Goal: Task Accomplishment & Management: Manage account settings

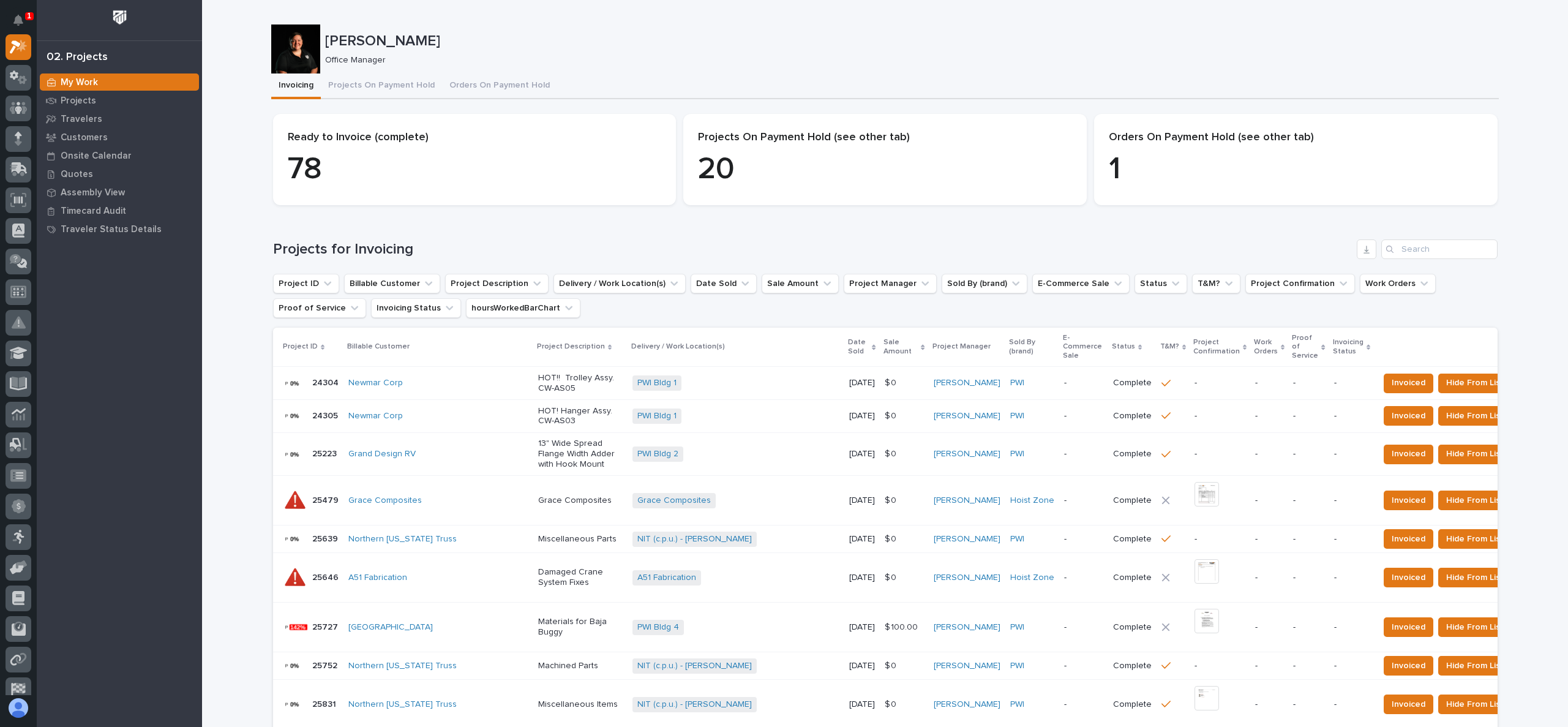
click at [115, 13] on img at bounding box center [120, 17] width 23 height 23
drag, startPoint x: 382, startPoint y: 82, endPoint x: 389, endPoint y: 80, distance: 7.3
click at [382, 82] on button "Projects On Payment Hold" at bounding box center [381, 87] width 121 height 26
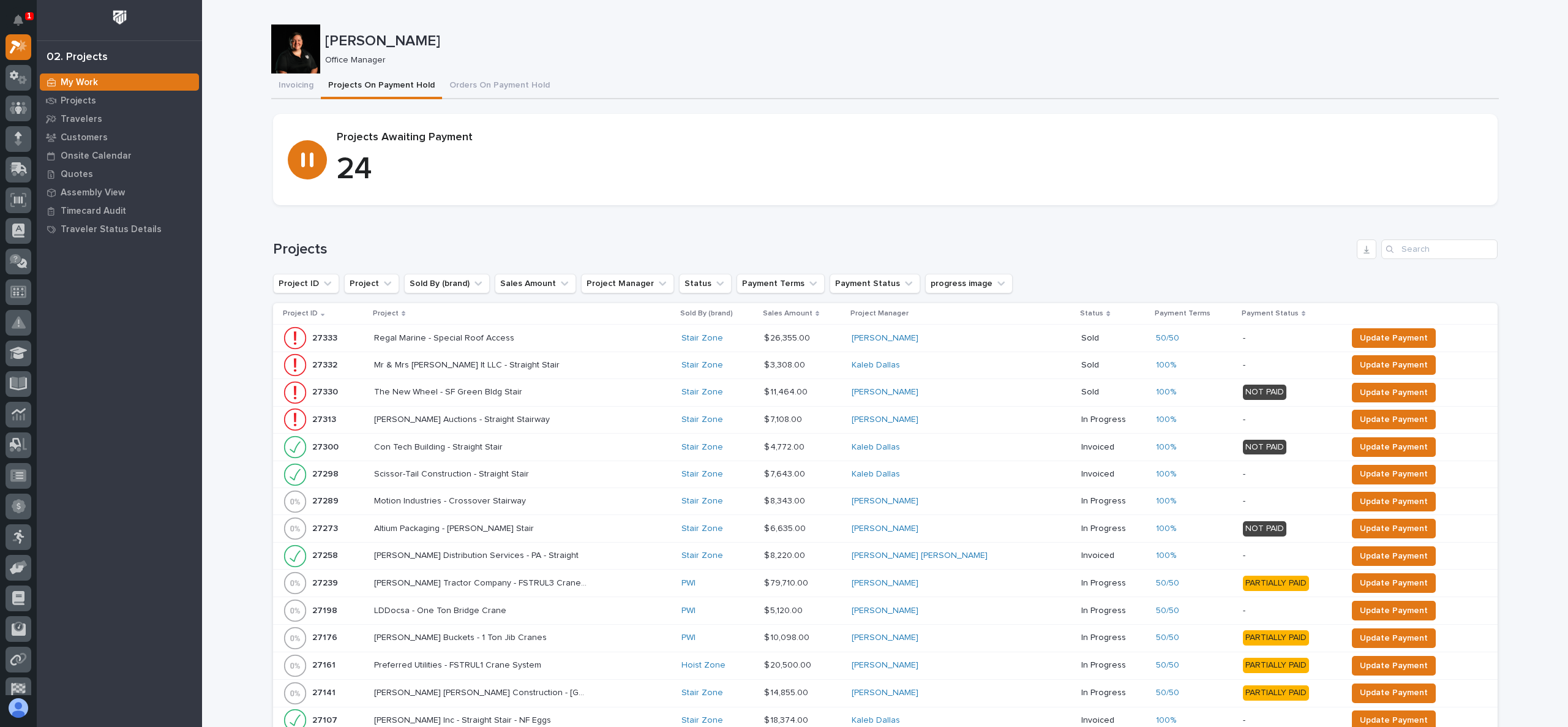
click at [398, 313] on p "Project" at bounding box center [386, 313] width 26 height 14
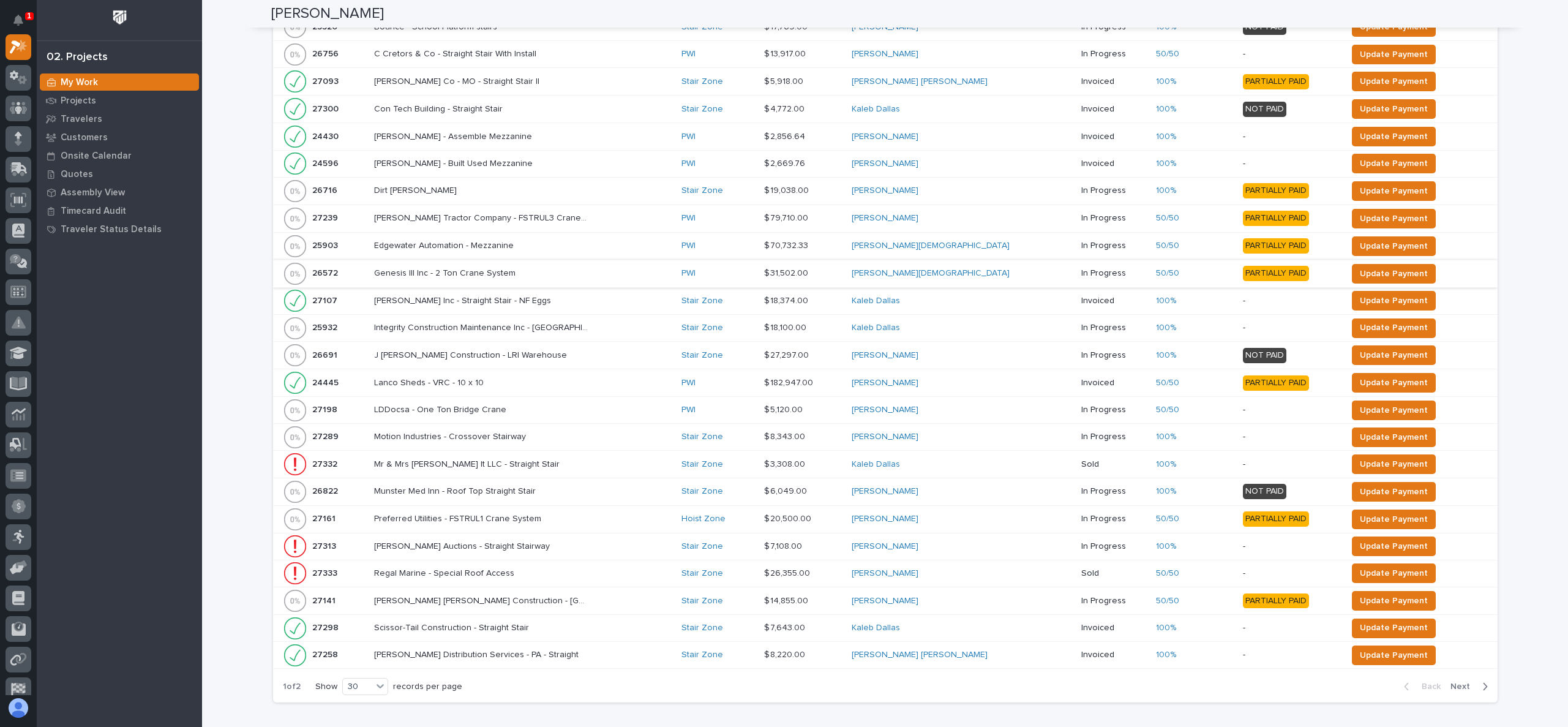
scroll to position [557, 0]
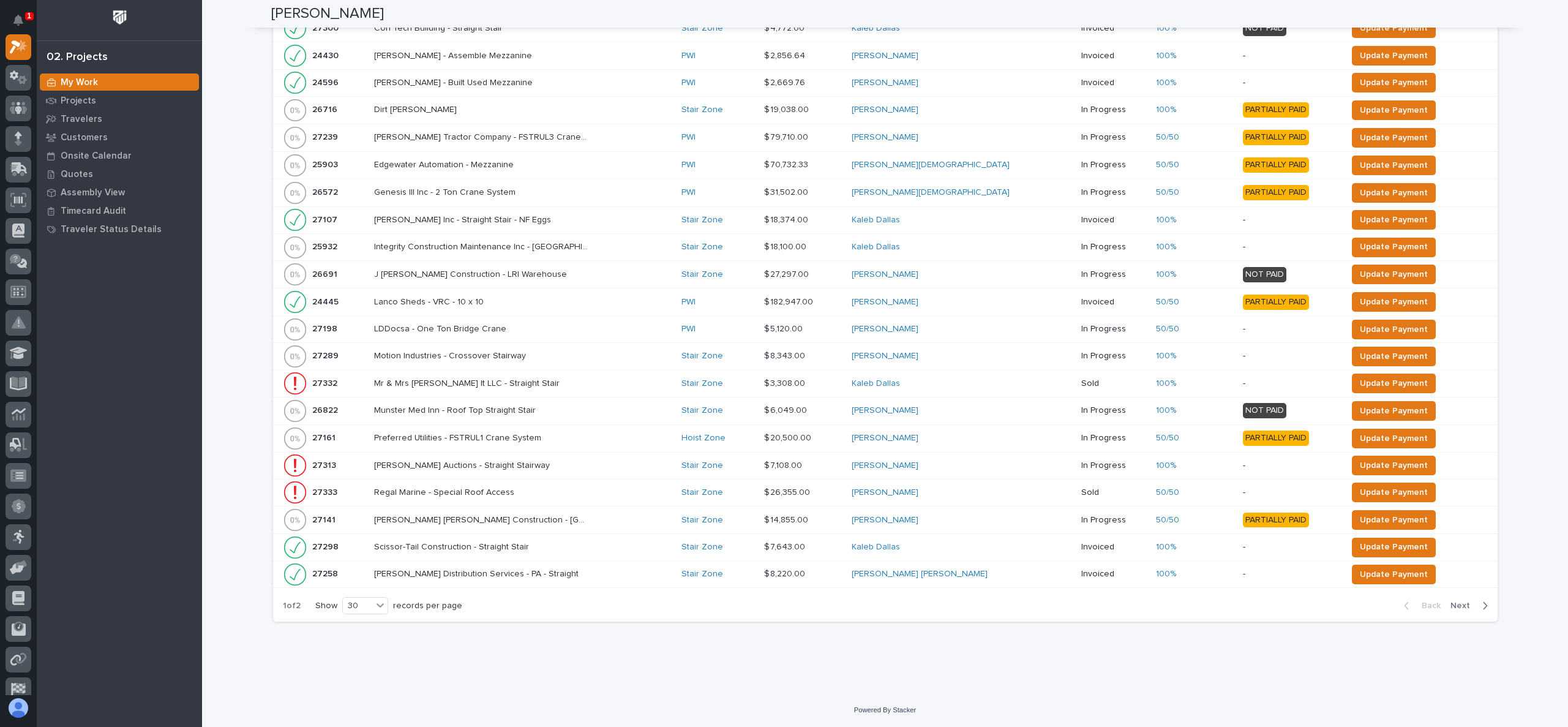
click at [1458, 604] on span "Next" at bounding box center [1463, 605] width 27 height 11
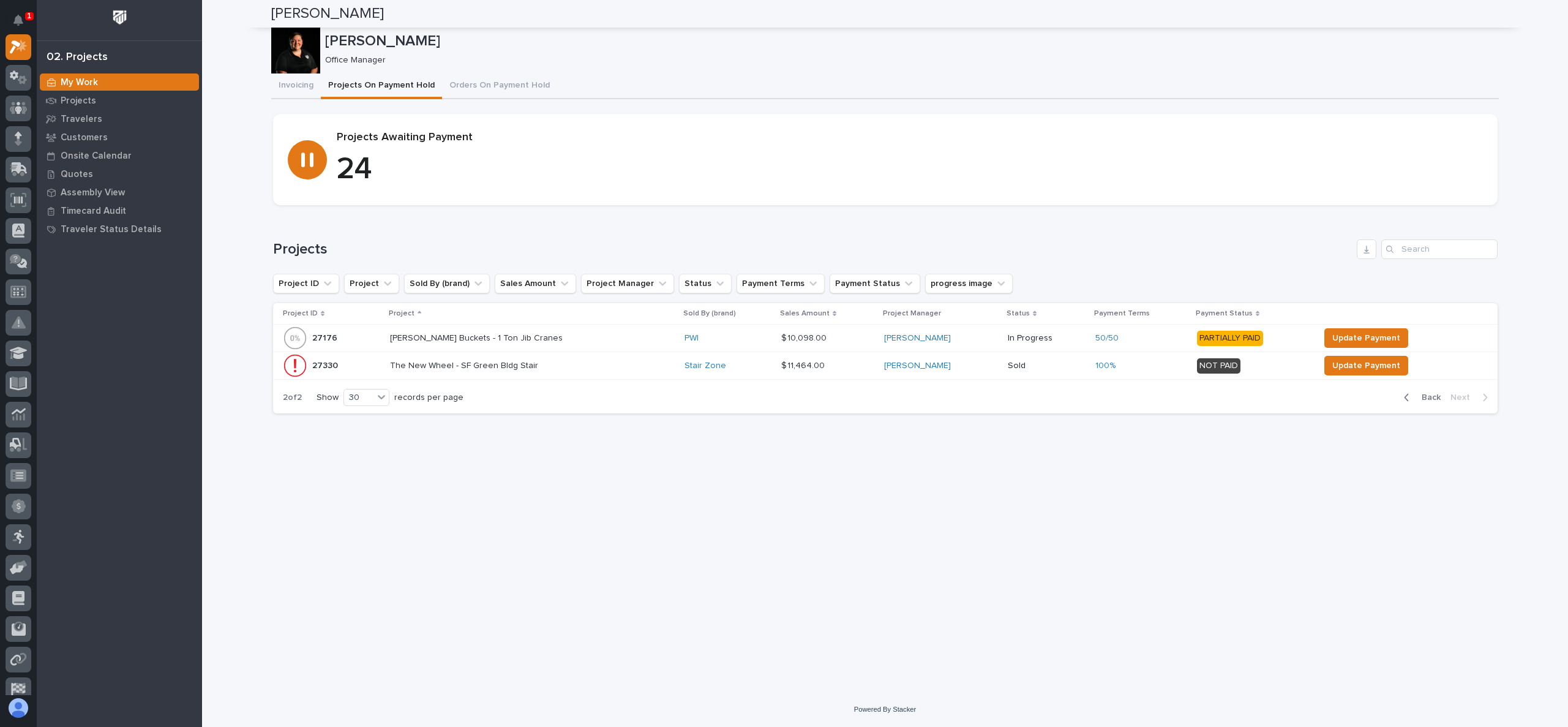
scroll to position [0, 0]
click at [1353, 335] on span "Update Payment" at bounding box center [1366, 338] width 68 height 14
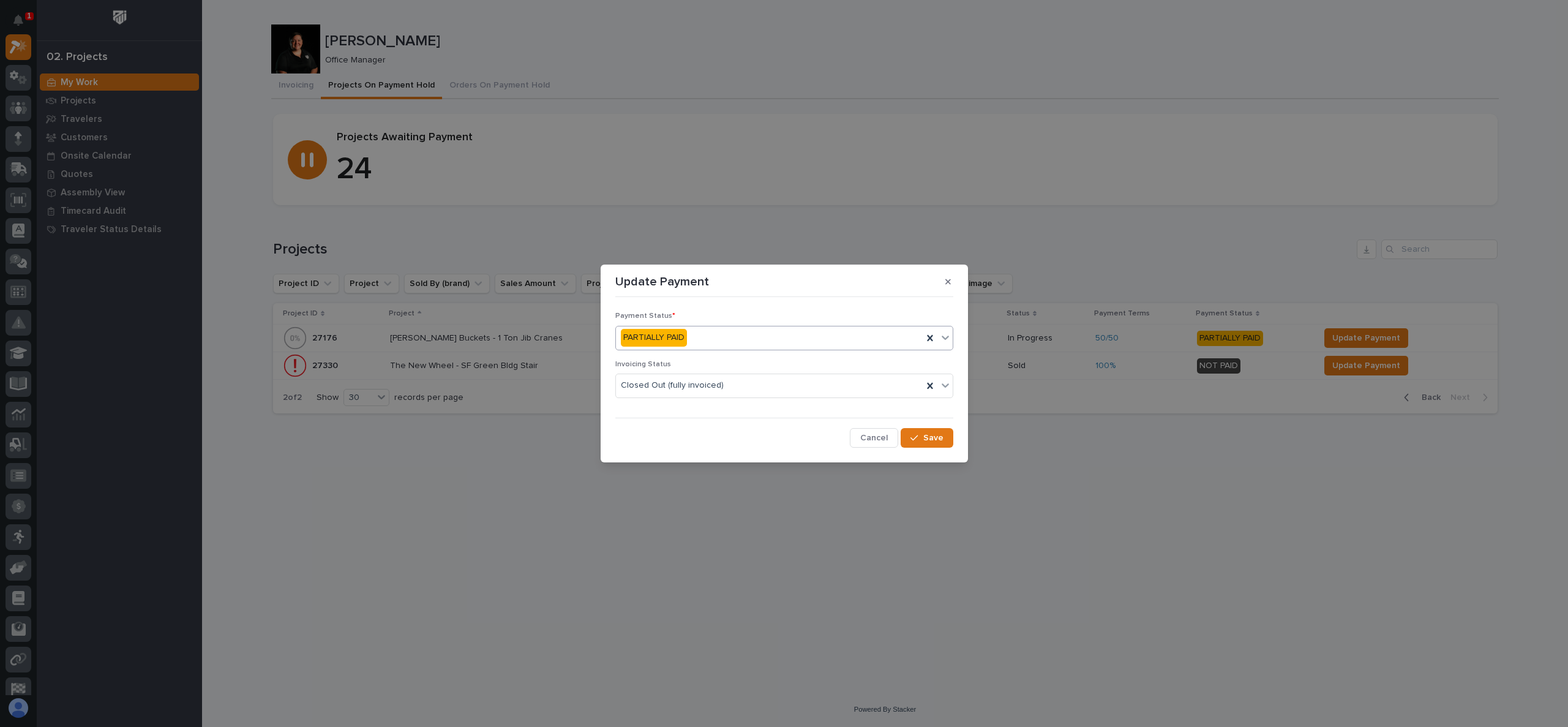
click at [719, 332] on div "PARTIALLY PAID" at bounding box center [769, 338] width 306 height 21
click at [670, 406] on span "PAID IN FULL" at bounding box center [647, 404] width 54 height 14
click at [935, 439] on span "Save" at bounding box center [933, 437] width 21 height 11
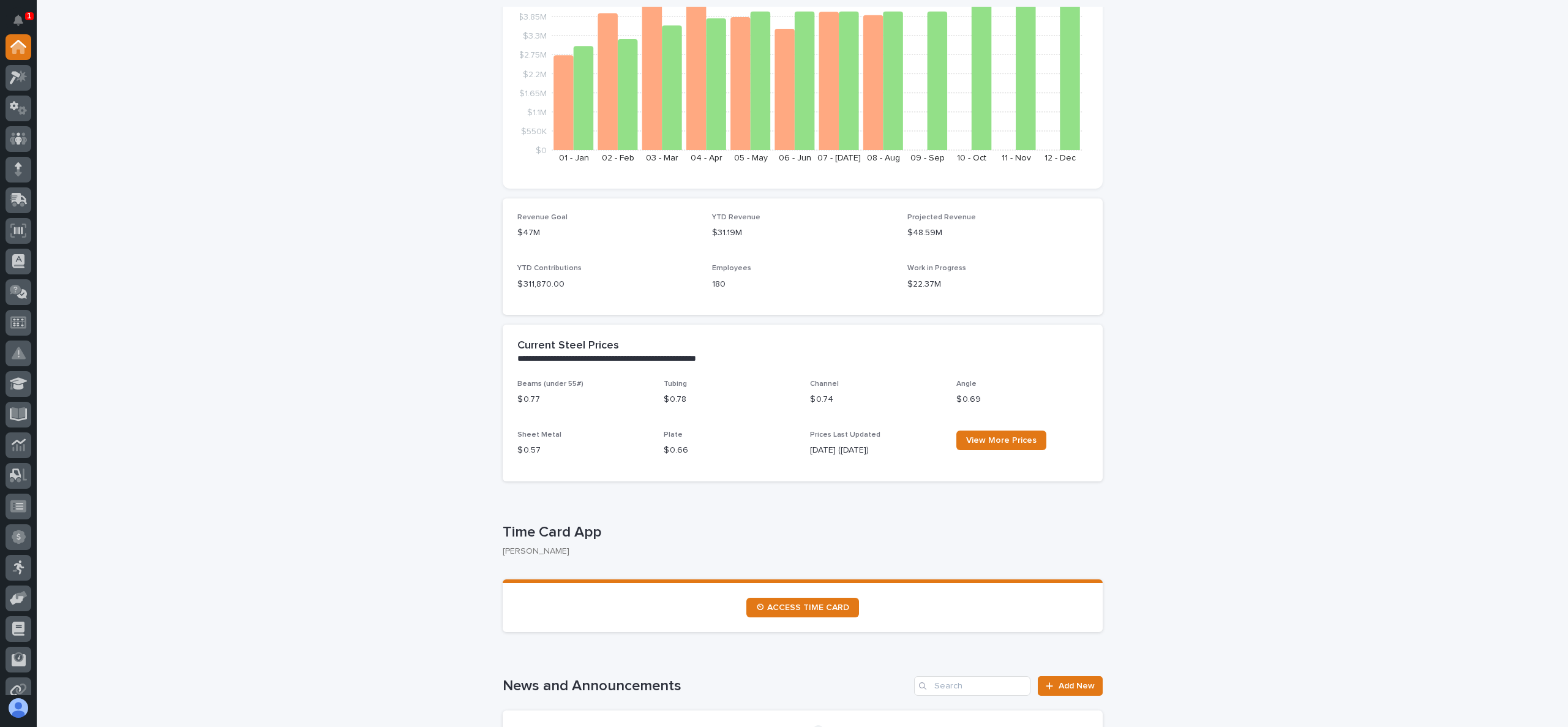
scroll to position [367, 0]
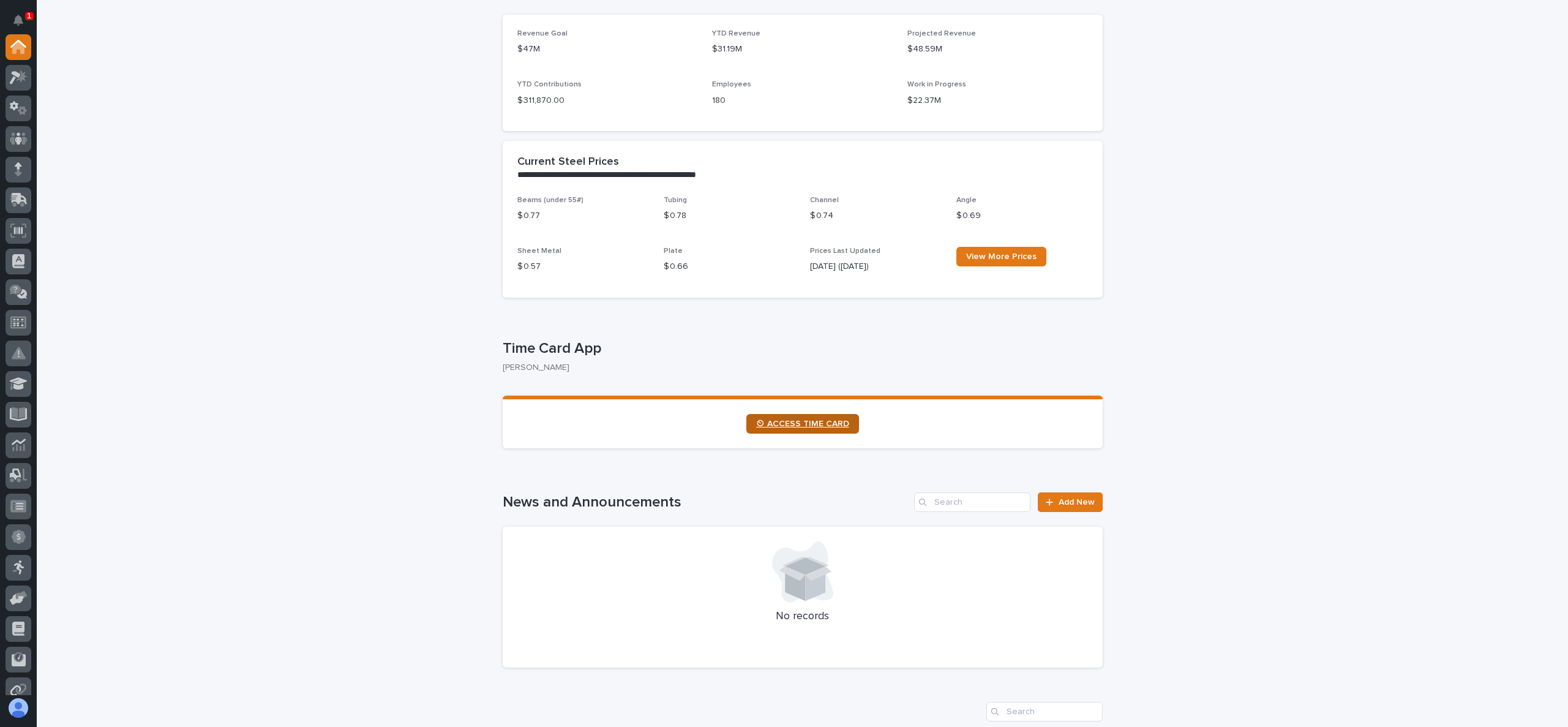
click at [768, 420] on span "⏲ ACCESS TIME CARD" at bounding box center [802, 424] width 93 height 8
